Goal: Task Accomplishment & Management: Use online tool/utility

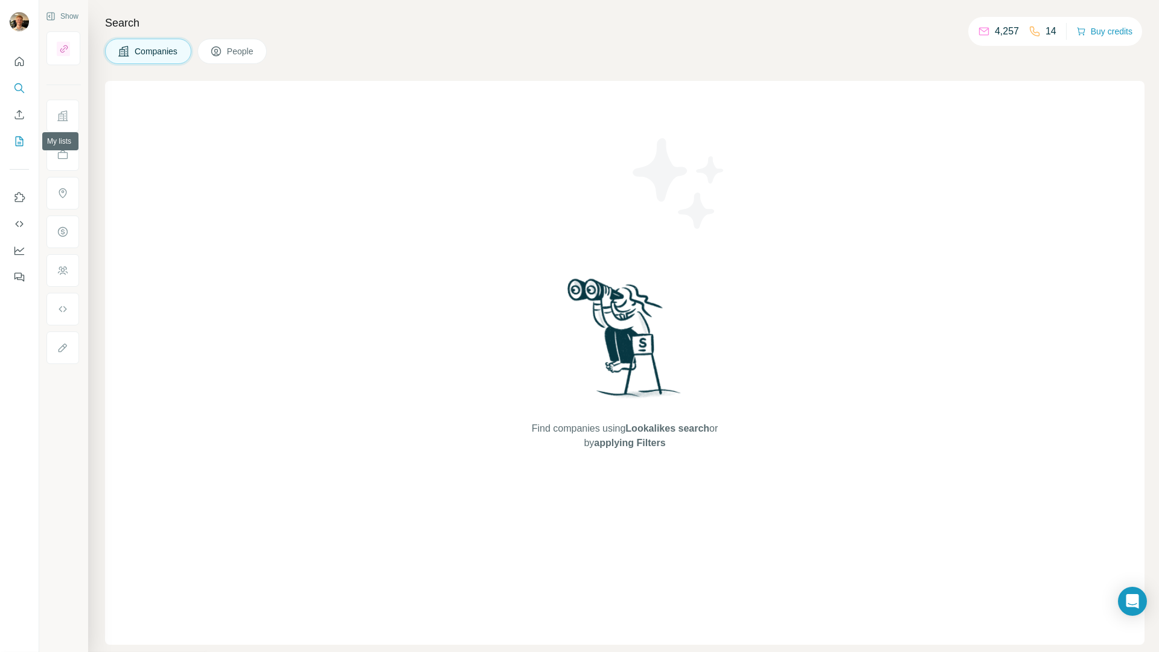
click at [23, 143] on icon "My lists" at bounding box center [20, 141] width 8 height 10
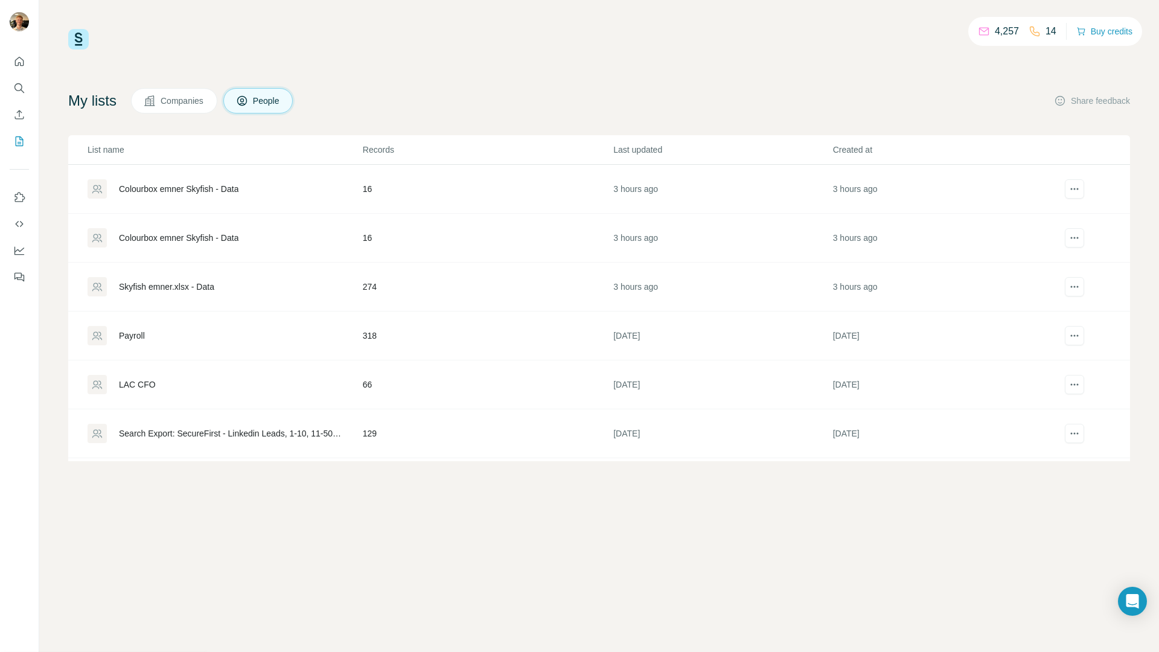
click at [213, 285] on div "Skyfish emner.xlsx - Data" at bounding box center [166, 287] width 95 height 12
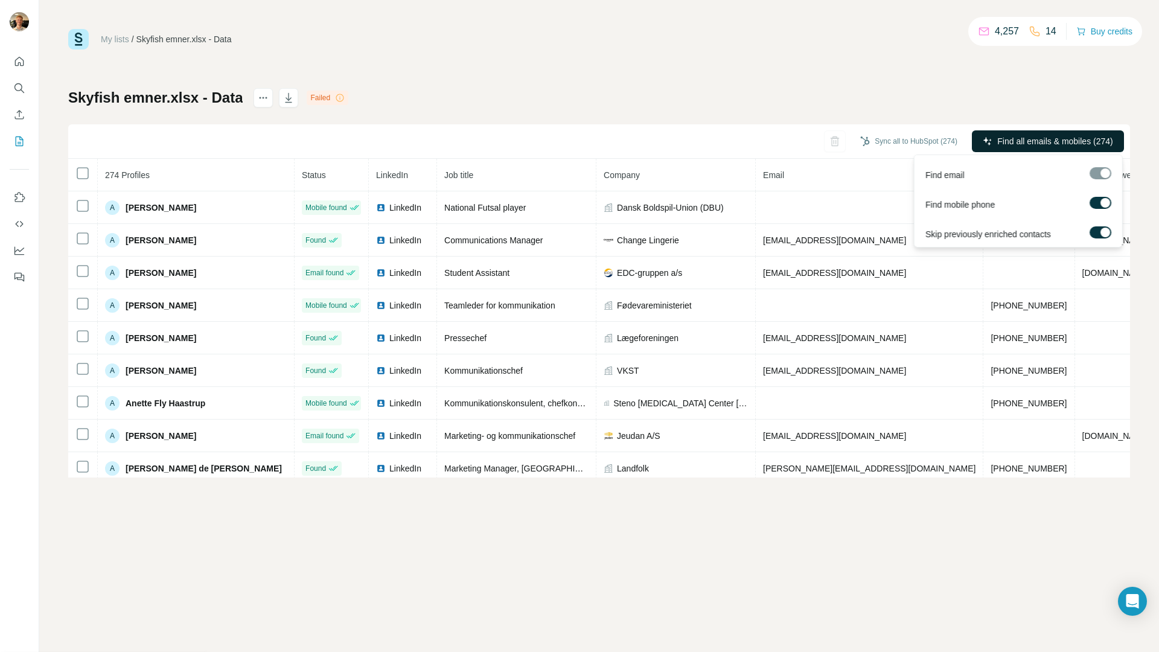
click at [1069, 141] on span "Find all emails & mobiles (274)" at bounding box center [1054, 141] width 115 height 12
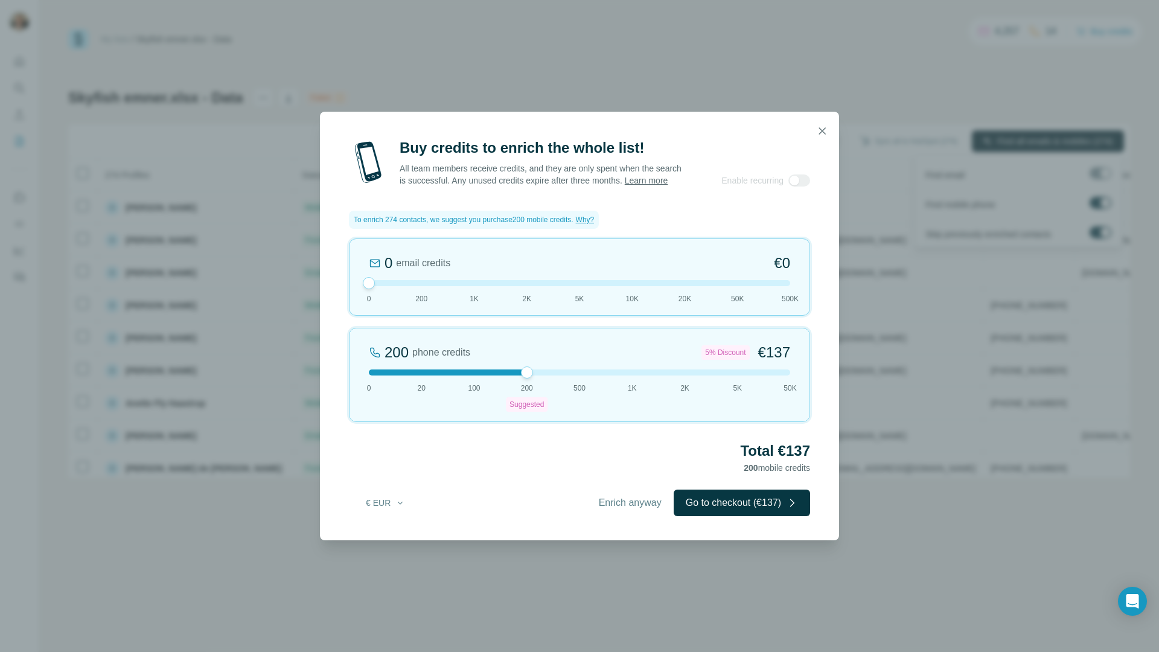
click at [823, 119] on button "button" at bounding box center [822, 131] width 24 height 24
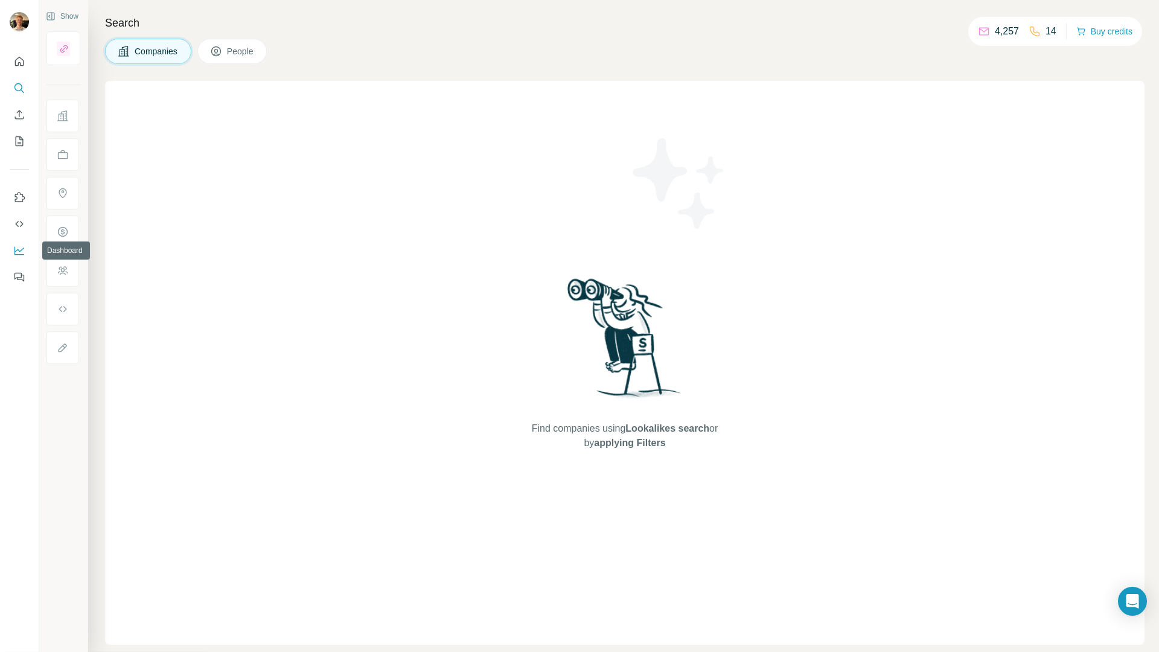
click at [13, 249] on button "Dashboard" at bounding box center [19, 251] width 19 height 22
